Goal: Book appointment/travel/reservation

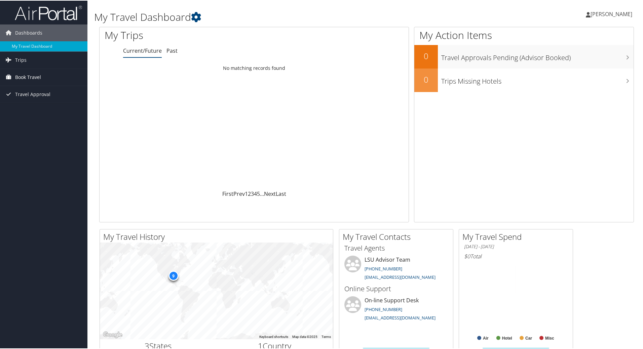
click at [33, 76] on span "Book Travel" at bounding box center [28, 76] width 26 height 17
click at [25, 76] on span "Book Travel" at bounding box center [28, 76] width 26 height 17
click at [24, 76] on span "Book Travel" at bounding box center [28, 76] width 26 height 17
click at [26, 92] on link "Approval Request (Beta)" at bounding box center [43, 90] width 87 height 10
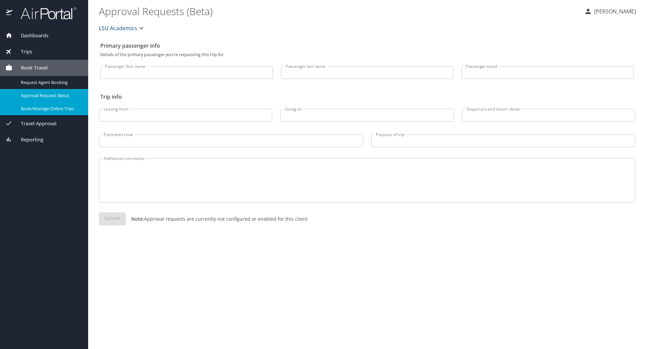
click at [60, 108] on span "Book/Manage Online Trips" at bounding box center [50, 109] width 59 height 6
